Goal: Information Seeking & Learning: Learn about a topic

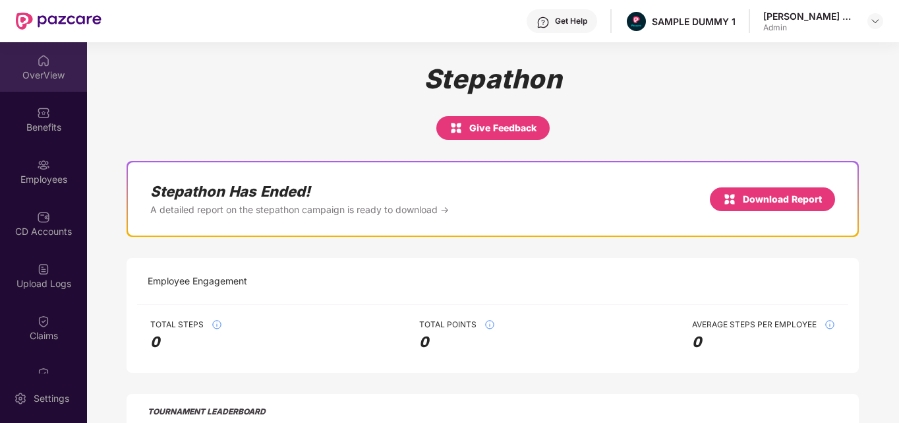
click at [35, 90] on div "OverView" at bounding box center [43, 66] width 87 height 49
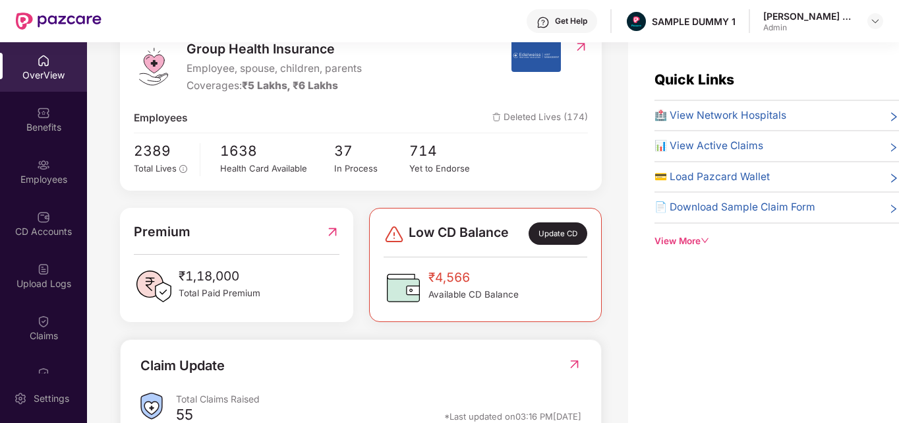
scroll to position [185, 0]
click at [700, 113] on span "🏥 View Network Hospitals" at bounding box center [721, 115] width 132 height 16
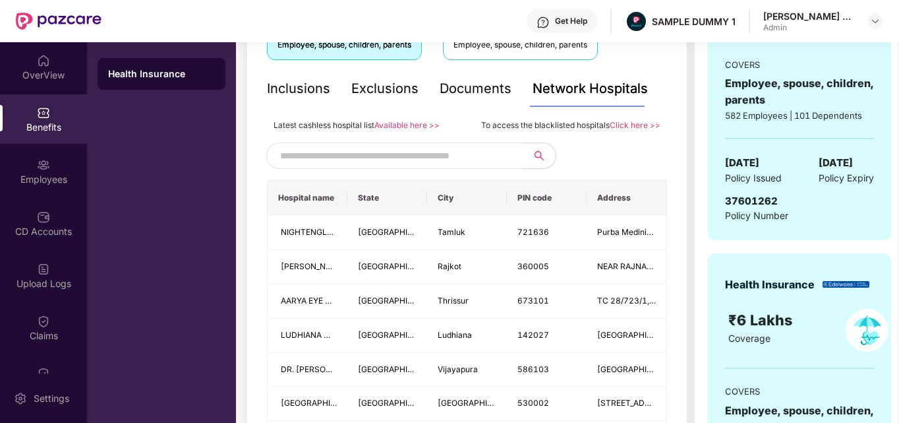
scroll to position [263, 0]
click at [403, 146] on input "text" at bounding box center [392, 155] width 225 height 20
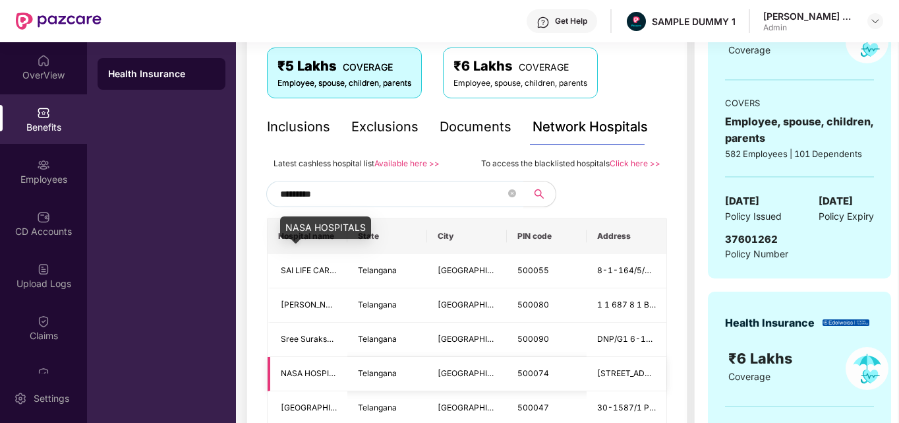
scroll to position [223, 0]
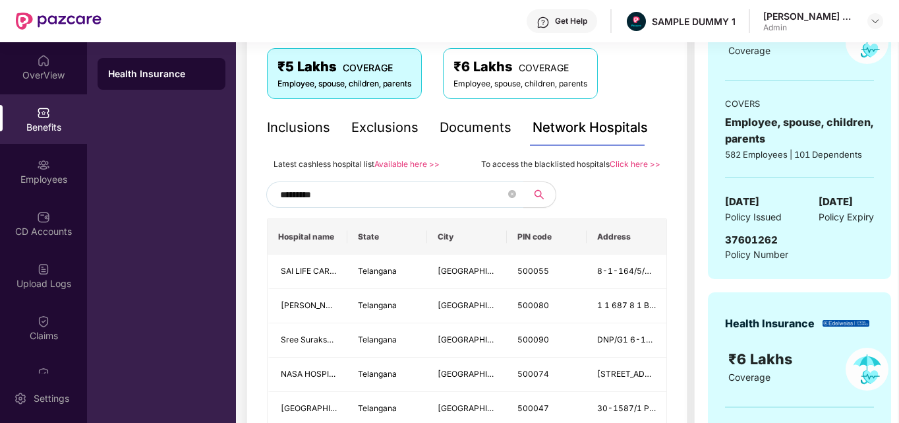
type input "*********"
click at [471, 129] on div "Documents" at bounding box center [476, 127] width 72 height 20
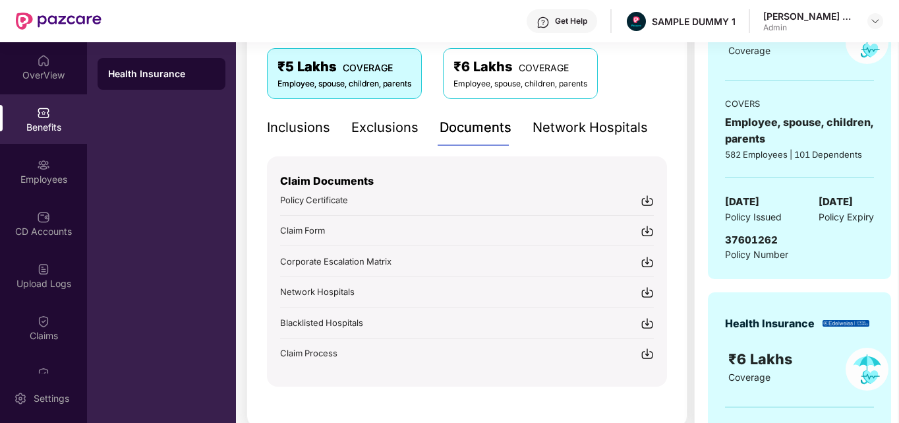
click at [325, 126] on div "Inclusions" at bounding box center [298, 127] width 63 height 20
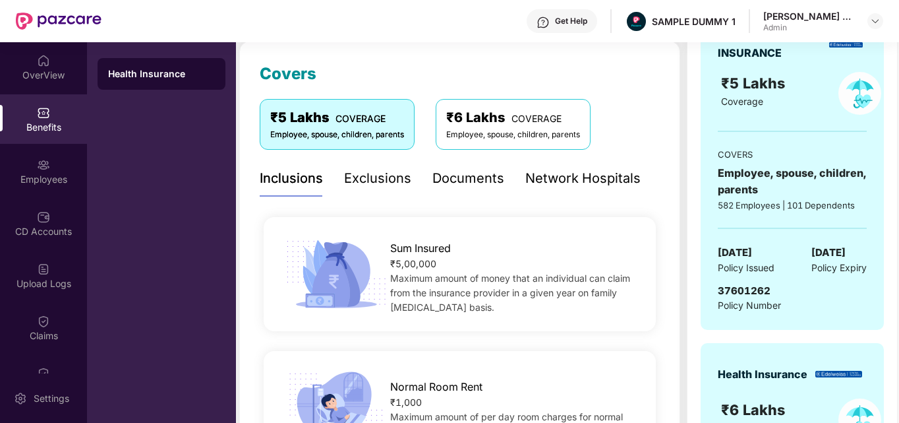
scroll to position [171, 0]
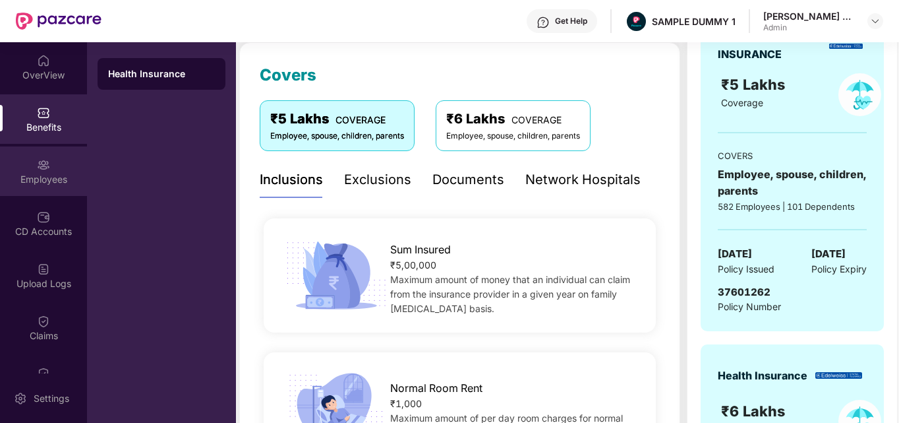
click at [51, 173] on div "Employees" at bounding box center [43, 179] width 87 height 13
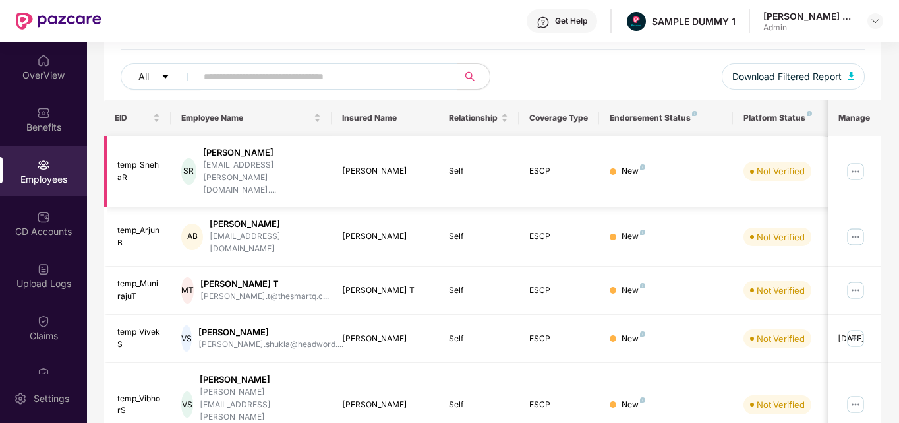
scroll to position [0, 0]
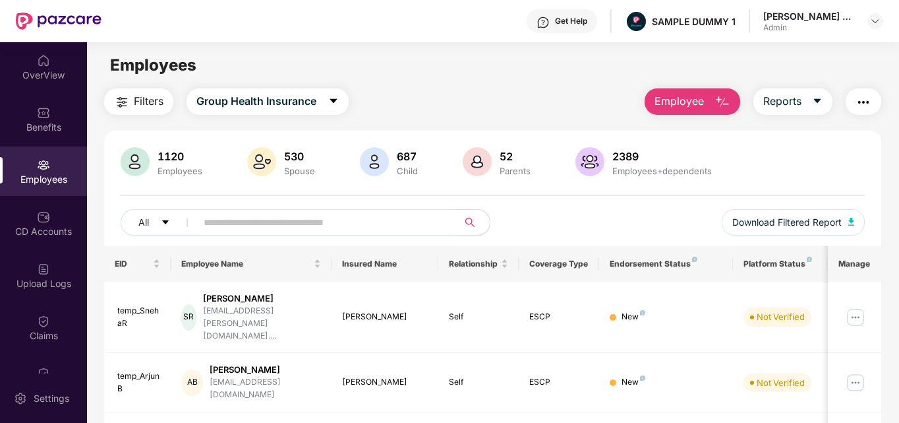
click at [730, 104] on img "button" at bounding box center [723, 102] width 16 height 16
click at [436, 152] on div "1120 Employees 530 Spouse 687 Child [DEMOGRAPHIC_DATA] Parents 2389 Employees+d…" at bounding box center [493, 163] width 745 height 32
click at [1, 226] on div "CD Accounts" at bounding box center [43, 231] width 87 height 13
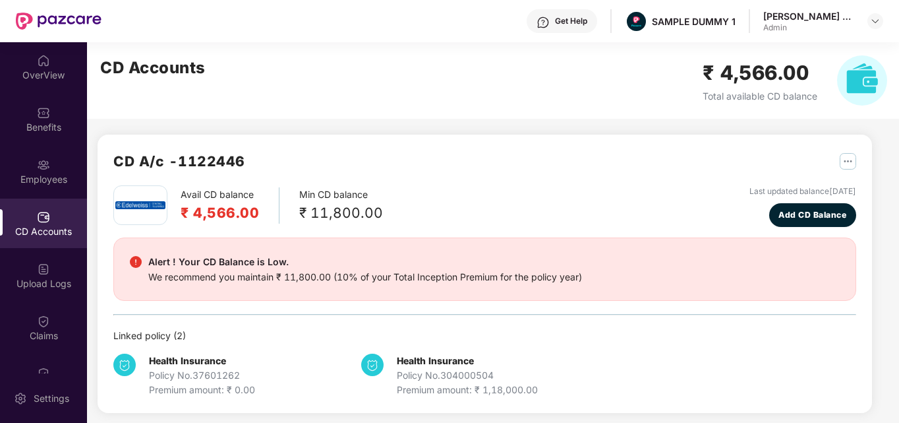
scroll to position [6, 0]
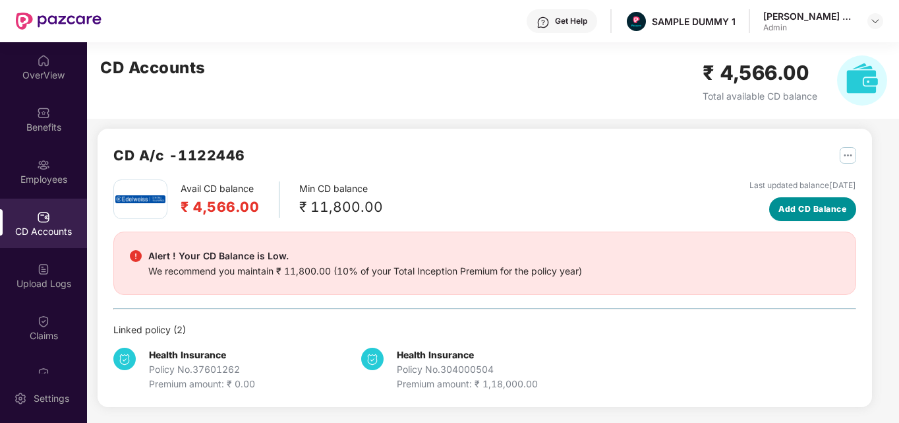
click at [810, 219] on button "Add CD Balance" at bounding box center [813, 209] width 88 height 24
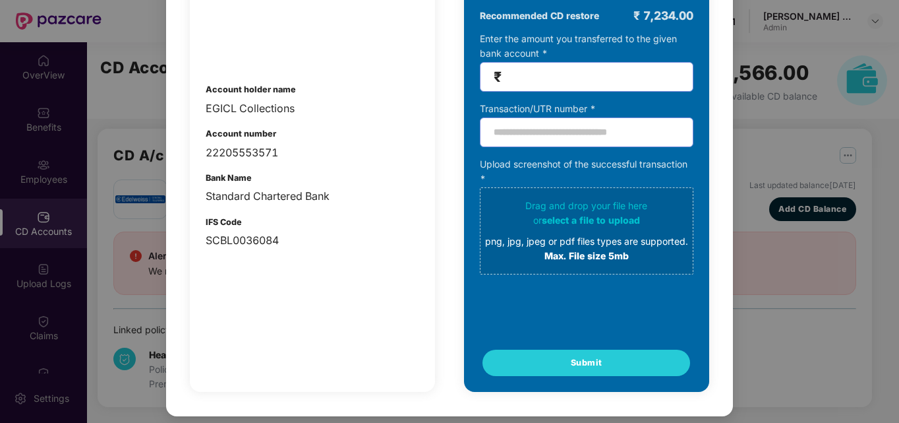
scroll to position [0, 0]
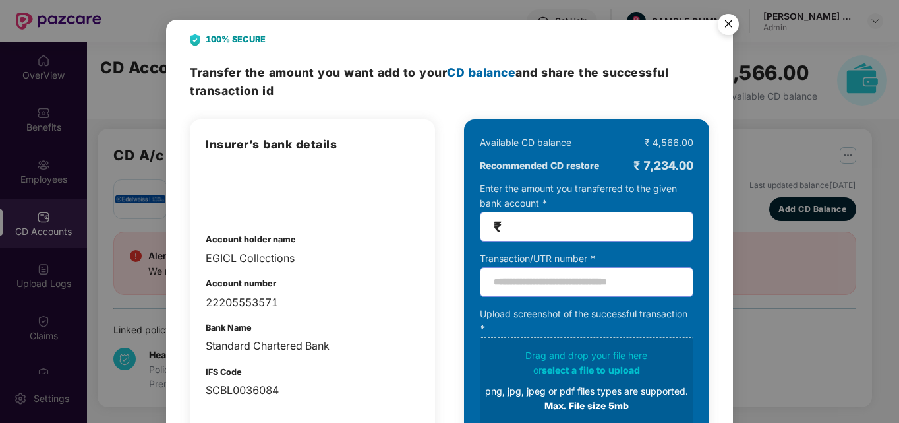
click at [728, 26] on img "Close" at bounding box center [728, 26] width 37 height 37
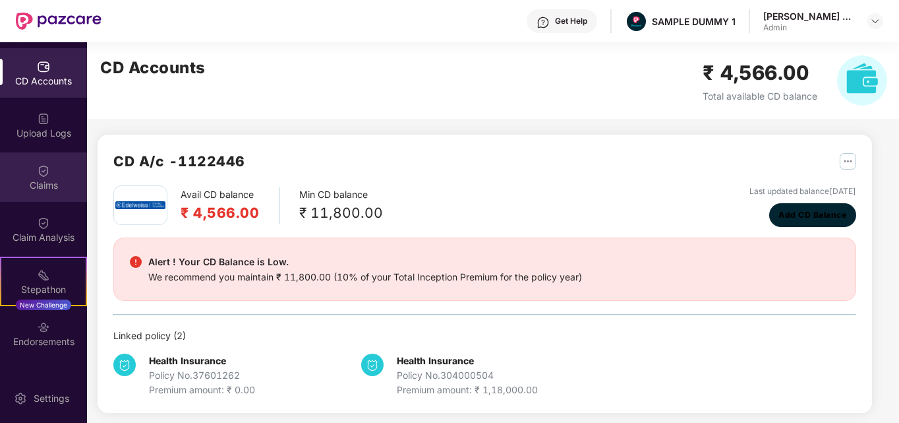
scroll to position [242, 0]
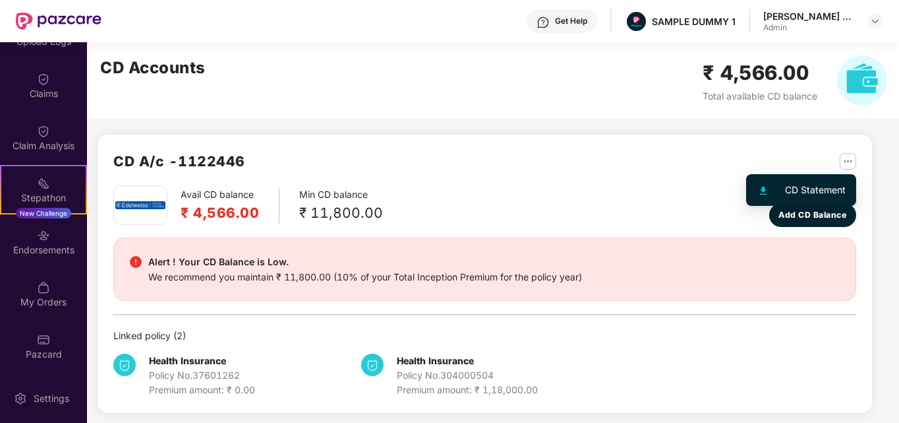
click at [850, 169] on img "button" at bounding box center [848, 161] width 16 height 16
click at [813, 193] on div "CD Statement" at bounding box center [815, 190] width 61 height 15
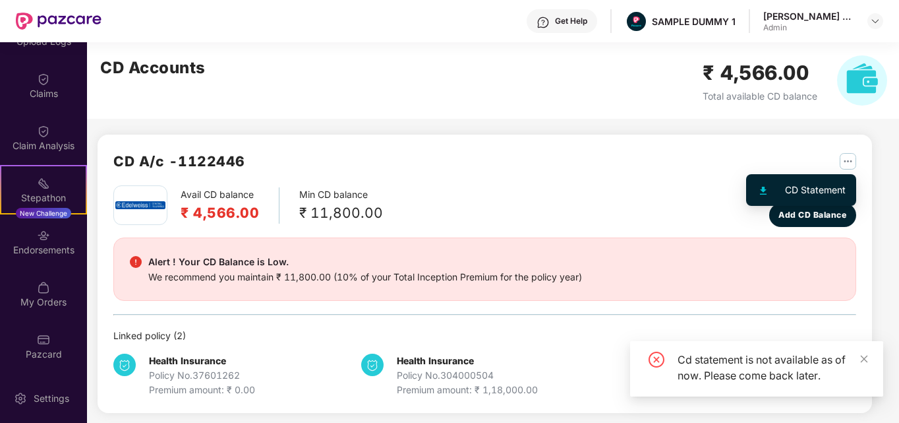
click at [846, 160] on img "button" at bounding box center [848, 161] width 16 height 16
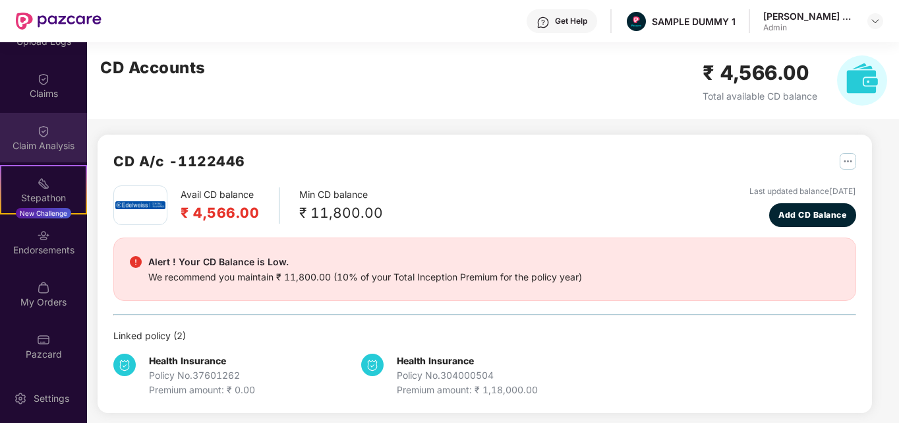
click at [62, 127] on div "Claim Analysis" at bounding box center [43, 137] width 87 height 49
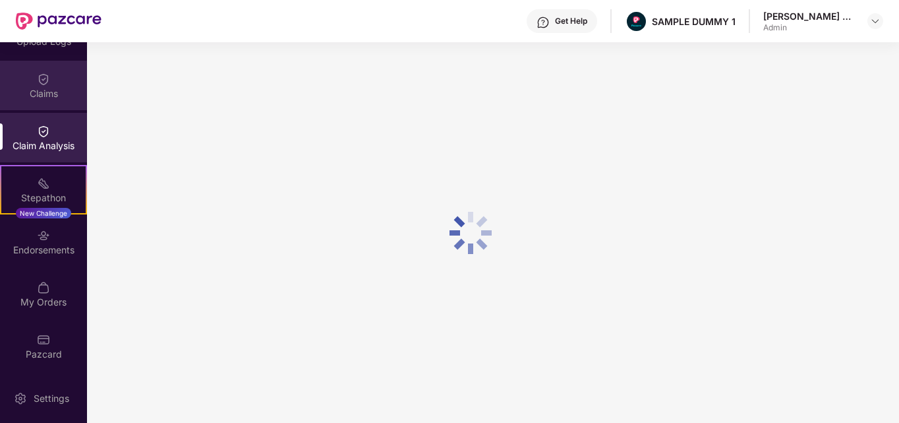
click at [55, 86] on div "Claims" at bounding box center [43, 85] width 87 height 49
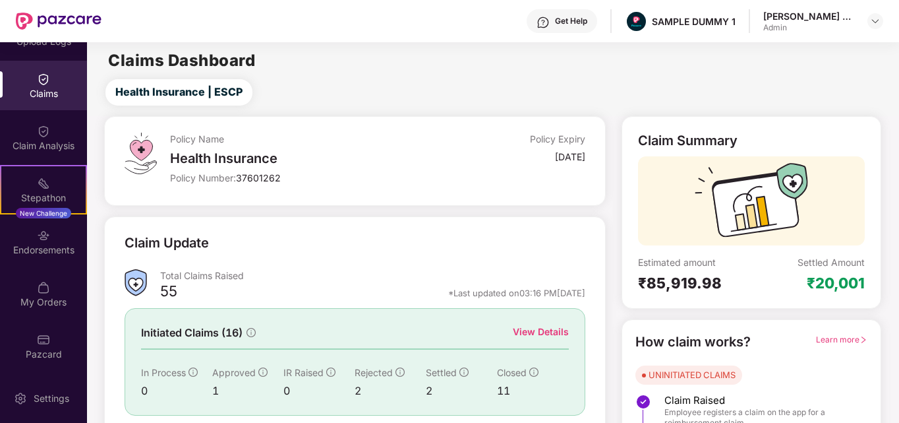
scroll to position [94, 0]
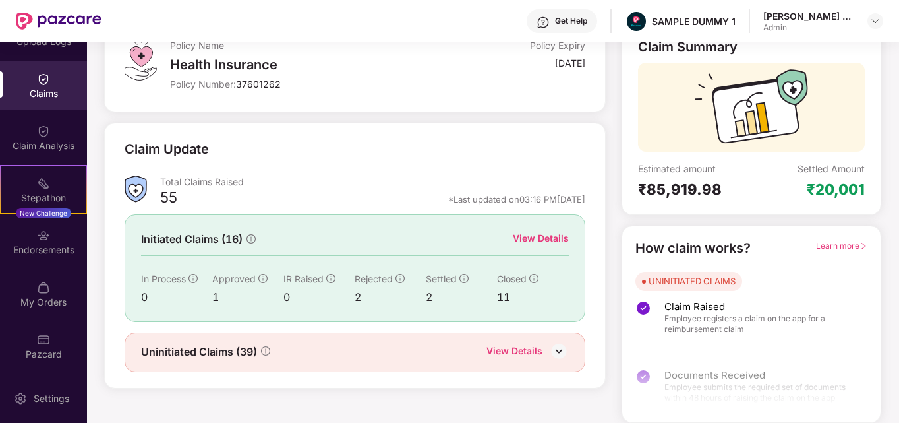
click at [543, 241] on div "View Details" at bounding box center [541, 238] width 56 height 15
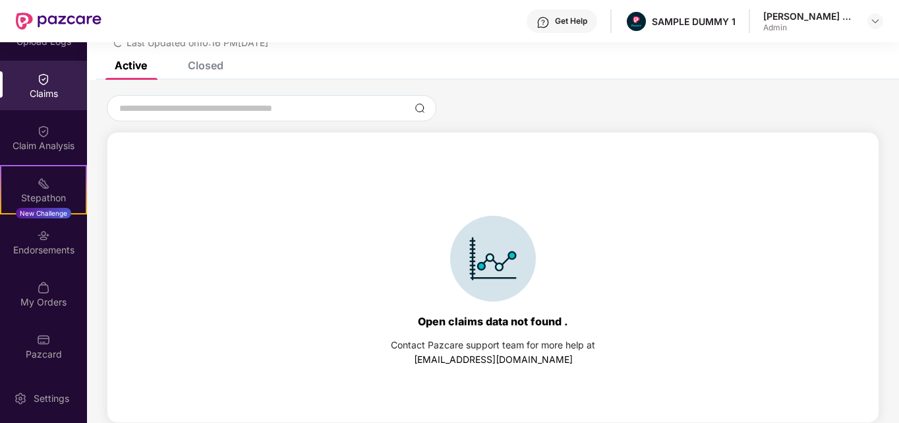
scroll to position [57, 0]
click at [222, 76] on div "Closed" at bounding box center [195, 65] width 55 height 29
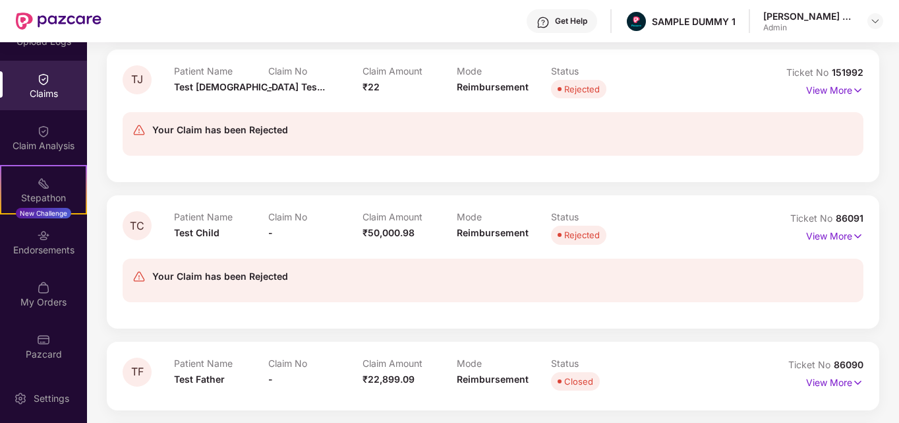
scroll to position [480, 0]
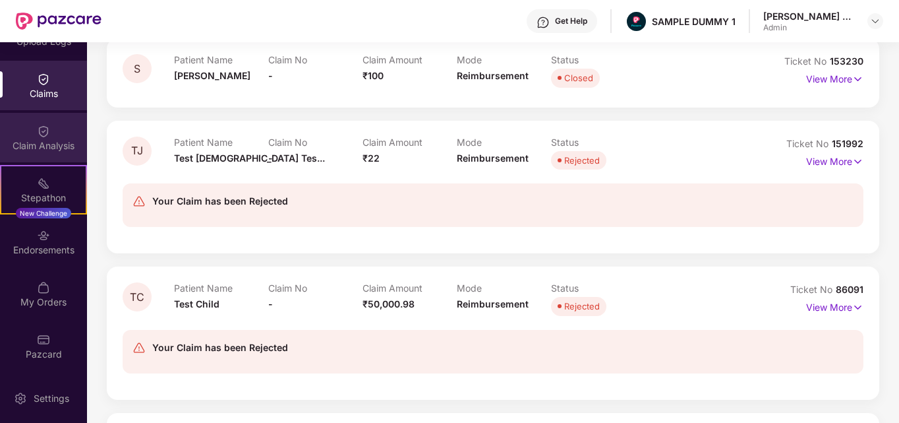
click at [46, 142] on div "Claim Analysis" at bounding box center [43, 145] width 87 height 13
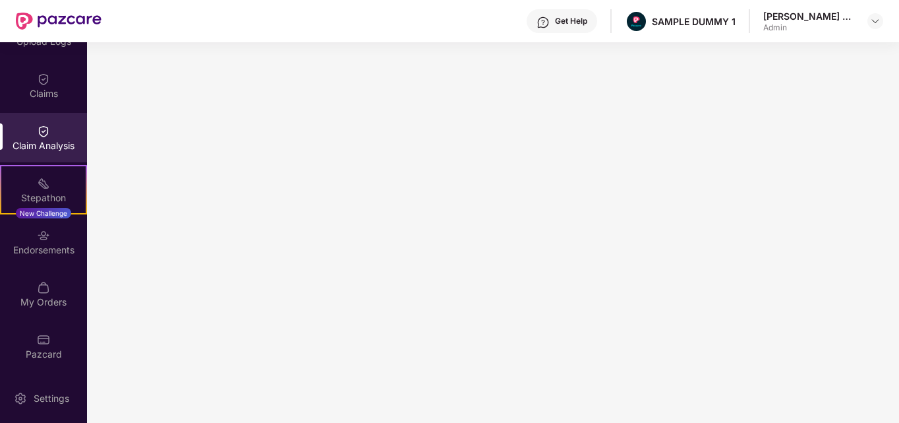
scroll to position [0, 0]
